Goal: Task Accomplishment & Management: Manage account settings

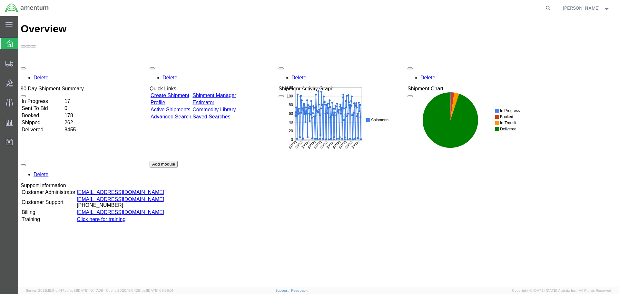
click at [236, 92] on link "Shipment Manager" at bounding box center [214, 94] width 44 height 5
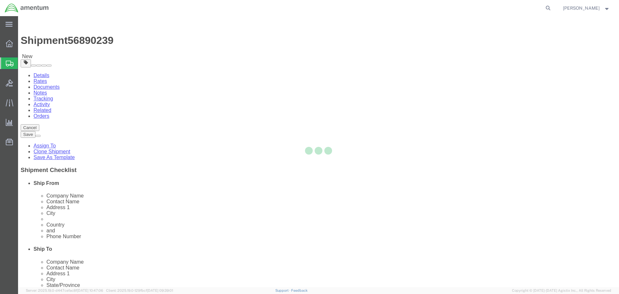
select select "42682"
select select
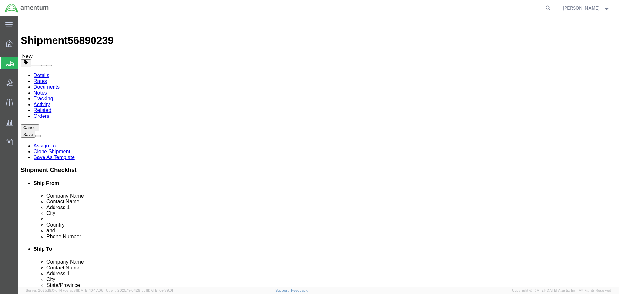
click input "404.767.5800"
type input "[PHONE_NUMBER]"
click button "Rate Shipment"
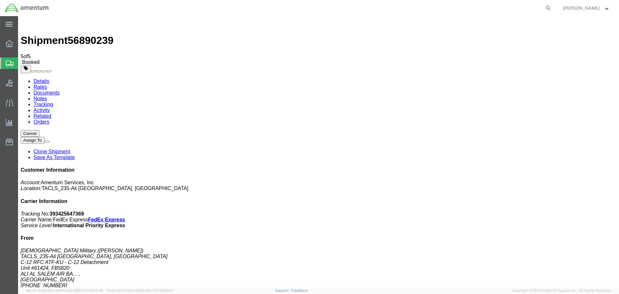
click at [8, 45] on icon at bounding box center [9, 43] width 7 height 7
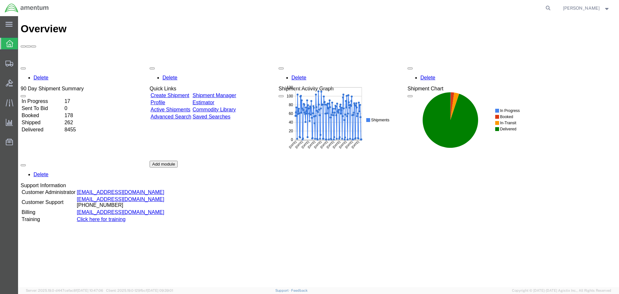
click at [236, 92] on link "Shipment Manager" at bounding box center [214, 94] width 44 height 5
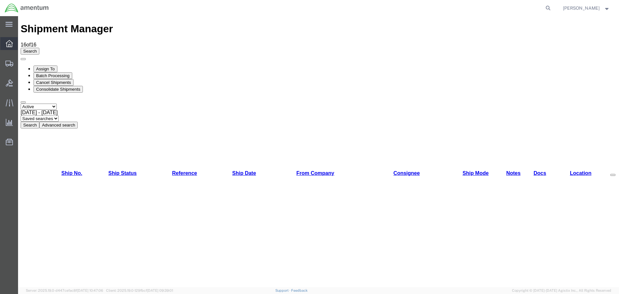
click at [9, 45] on icon at bounding box center [9, 43] width 7 height 7
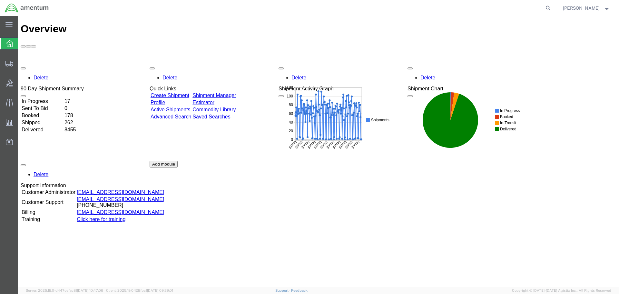
click at [236, 92] on link "Shipment Manager" at bounding box center [214, 94] width 44 height 5
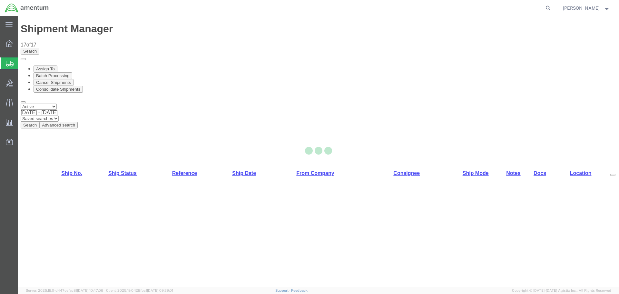
select select "42682"
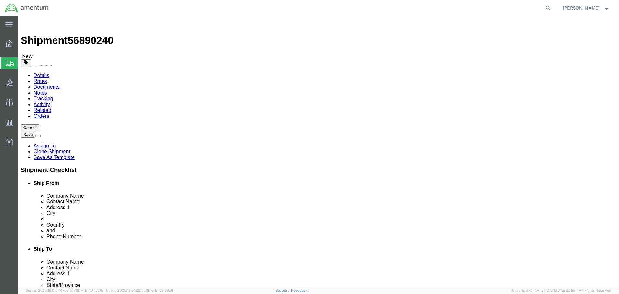
click button "Rate Shipment"
